Goal: Task Accomplishment & Management: Use online tool/utility

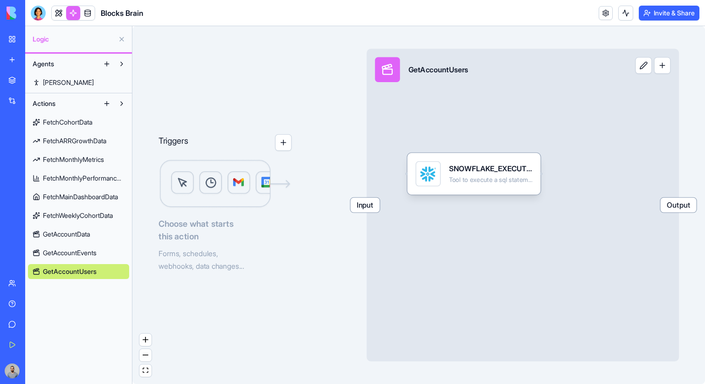
click at [99, 239] on link "GetAccountData" at bounding box center [78, 234] width 101 height 15
